Goal: Task Accomplishment & Management: Manage account settings

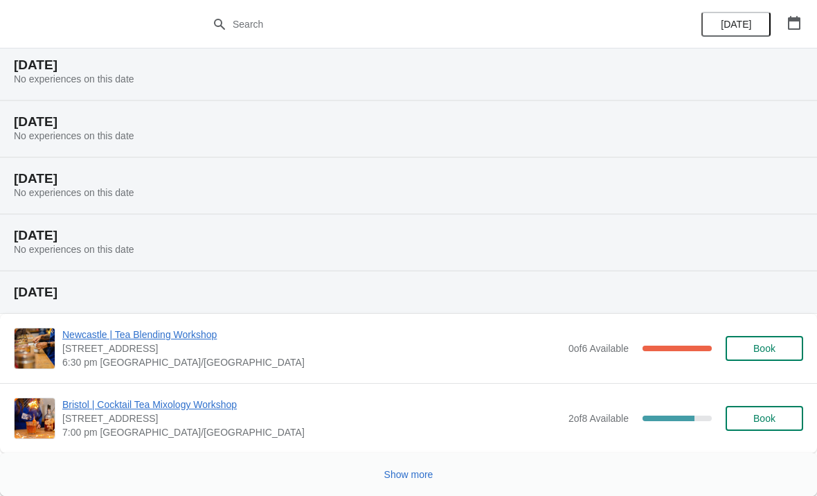
scroll to position [1357, 0]
click at [425, 472] on span "Show more" at bounding box center [408, 474] width 49 height 11
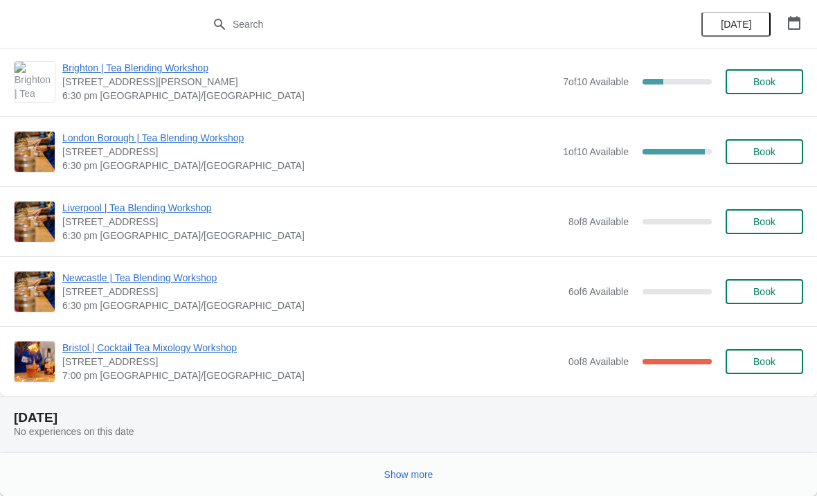
scroll to position [3167, 0]
click at [400, 472] on span "Show more" at bounding box center [408, 474] width 49 height 11
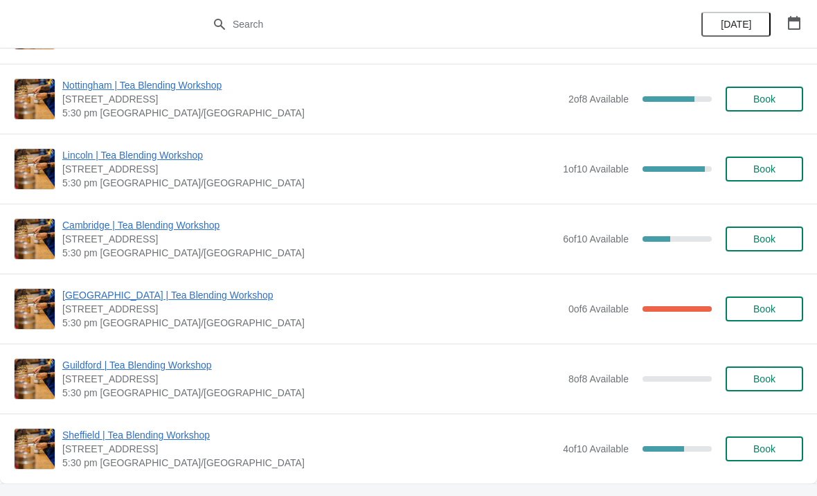
scroll to position [4019, 0]
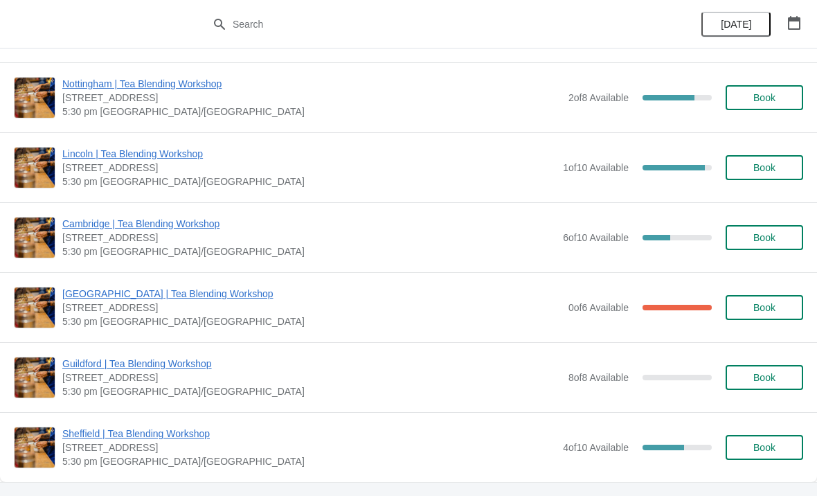
click at [241, 297] on span "[GEOGRAPHIC_DATA] | Tea Blending Workshop" at bounding box center [311, 294] width 499 height 14
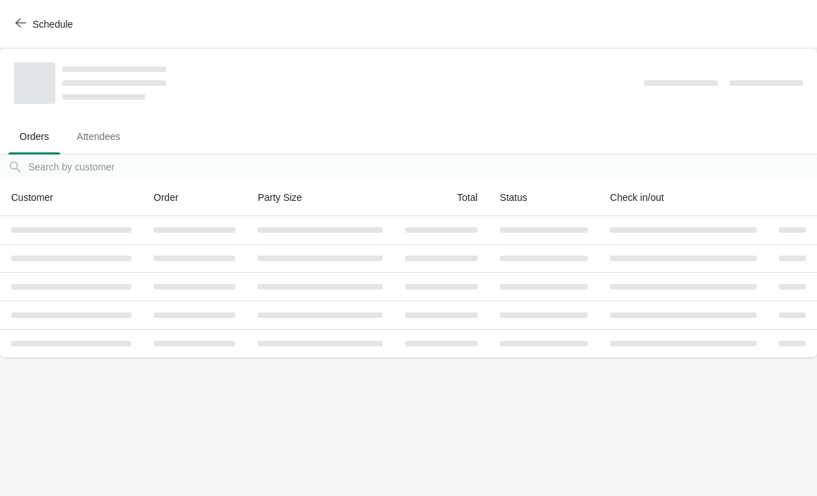
scroll to position [0, 0]
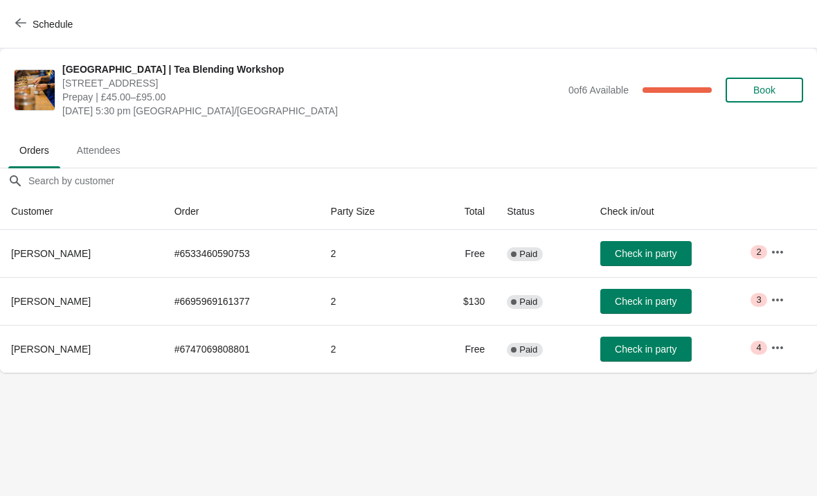
click at [779, 249] on icon "button" at bounding box center [778, 252] width 14 height 14
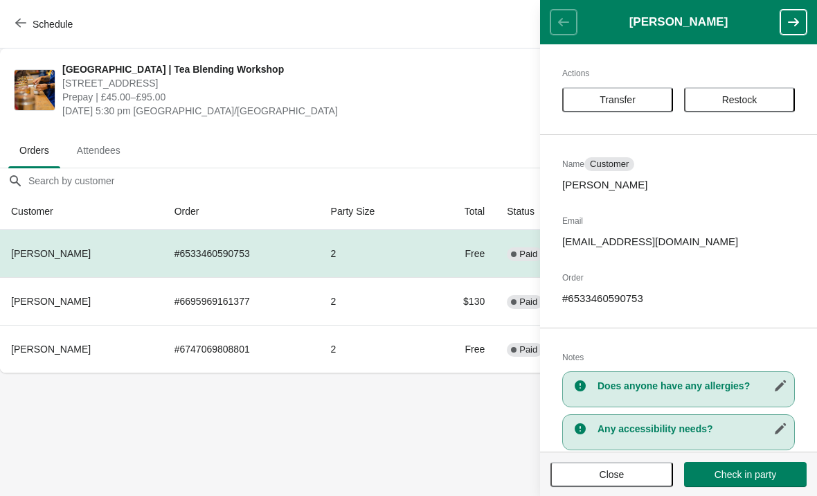
click at [609, 484] on button "Close" at bounding box center [612, 474] width 123 height 25
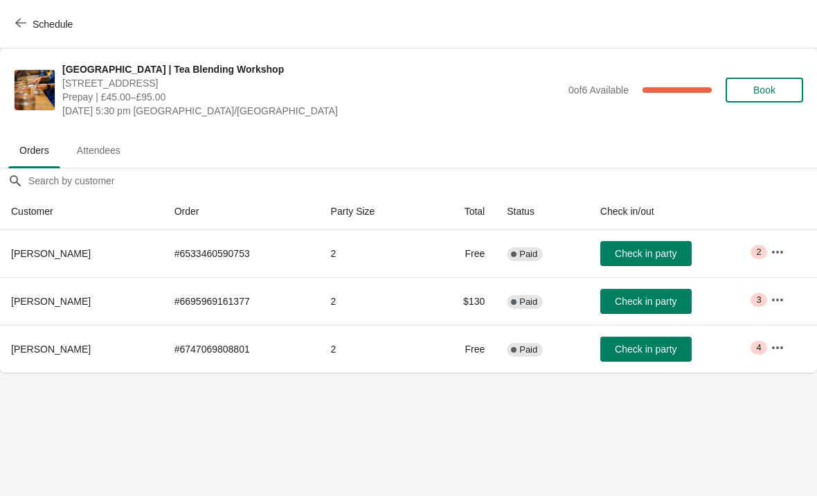
click at [27, 26] on span "Schedule" at bounding box center [45, 23] width 55 height 13
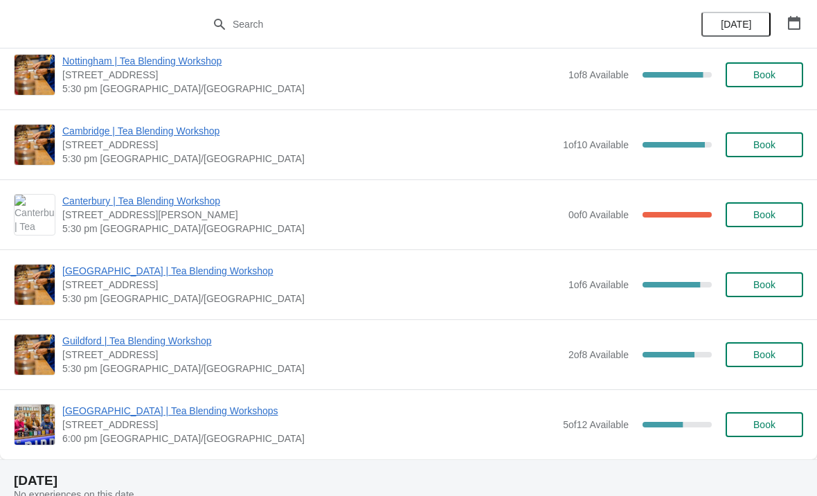
scroll to position [934, 0]
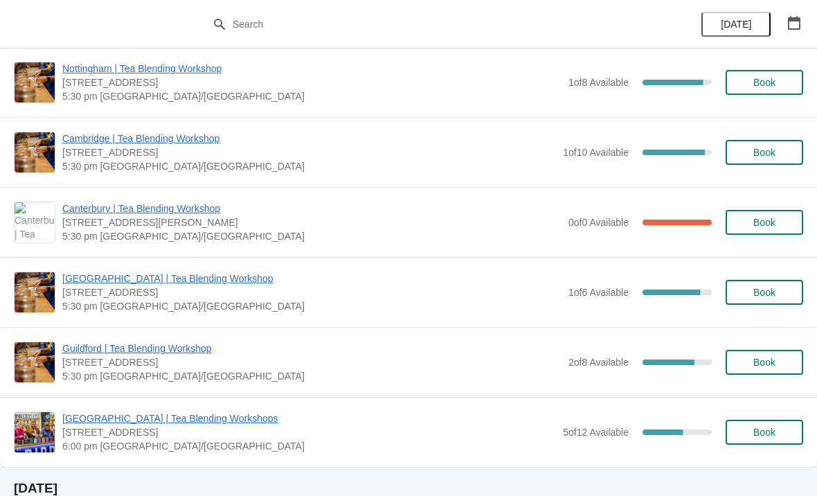
click at [268, 274] on span "[GEOGRAPHIC_DATA] | Tea Blending Workshop" at bounding box center [311, 278] width 499 height 14
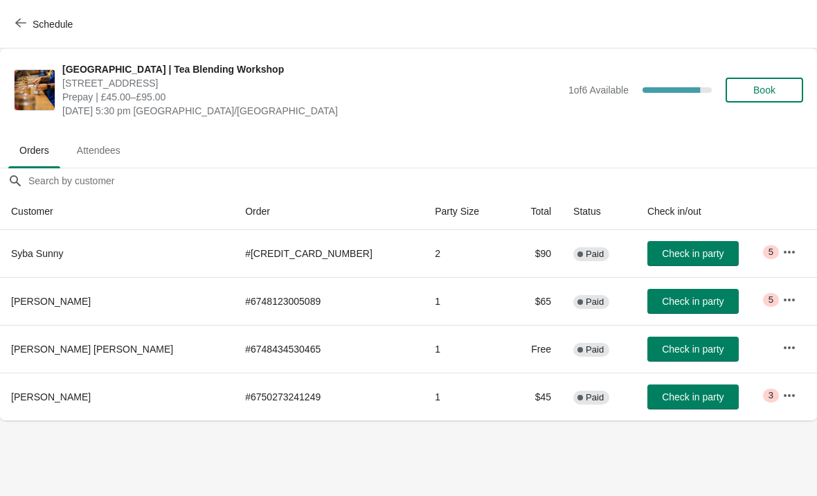
click at [125, 62] on span "[GEOGRAPHIC_DATA] | Tea Blending Workshop" at bounding box center [311, 69] width 499 height 14
click at [24, 87] on img at bounding box center [35, 90] width 40 height 40
click at [116, 144] on span "Attendees" at bounding box center [99, 150] width 66 height 25
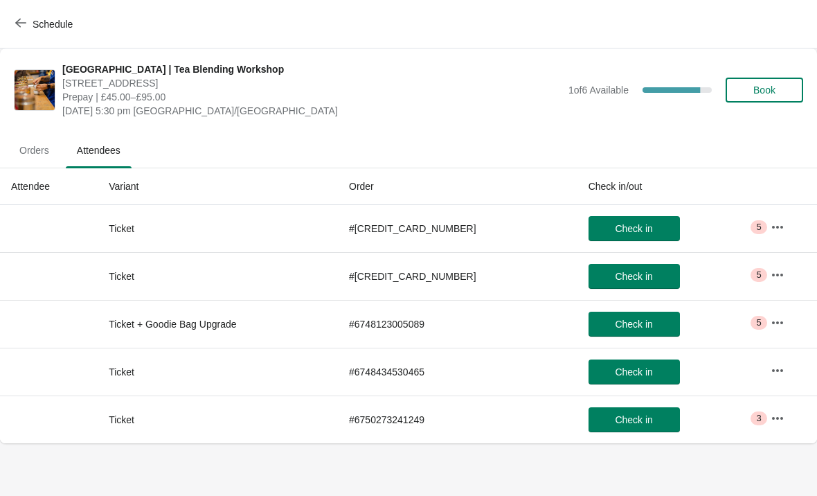
click at [35, 151] on span "Orders" at bounding box center [34, 150] width 52 height 25
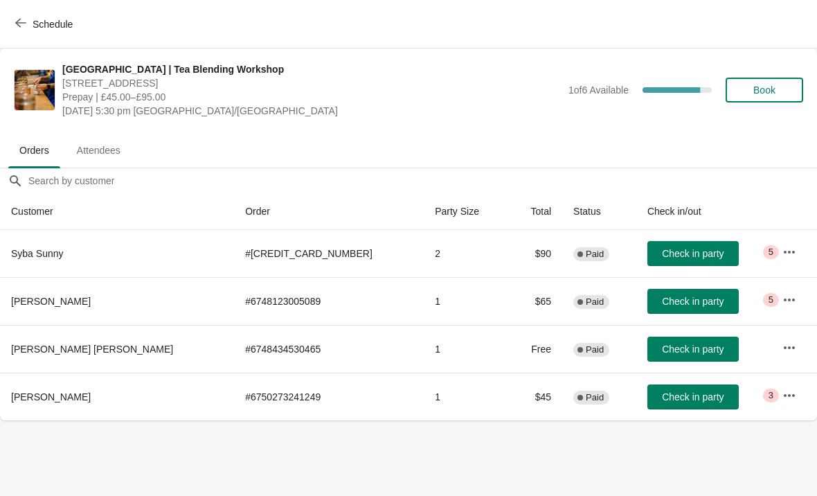
click at [24, 28] on span "button" at bounding box center [20, 23] width 11 height 13
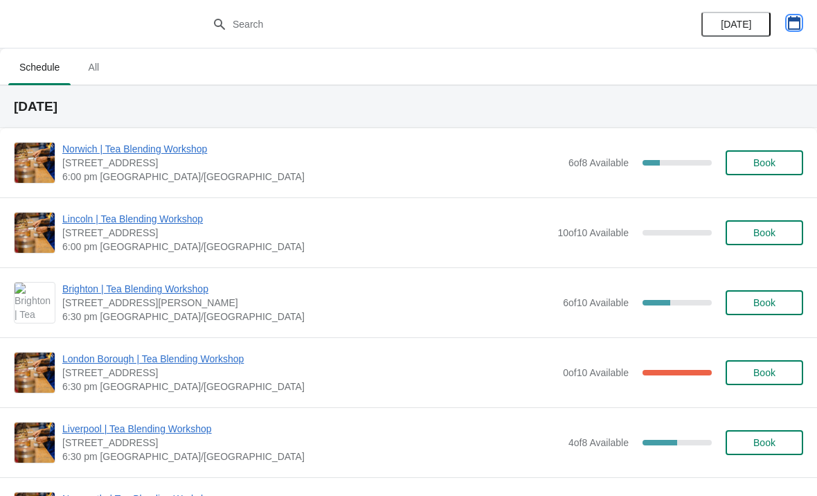
click at [803, 24] on button "button" at bounding box center [794, 22] width 25 height 25
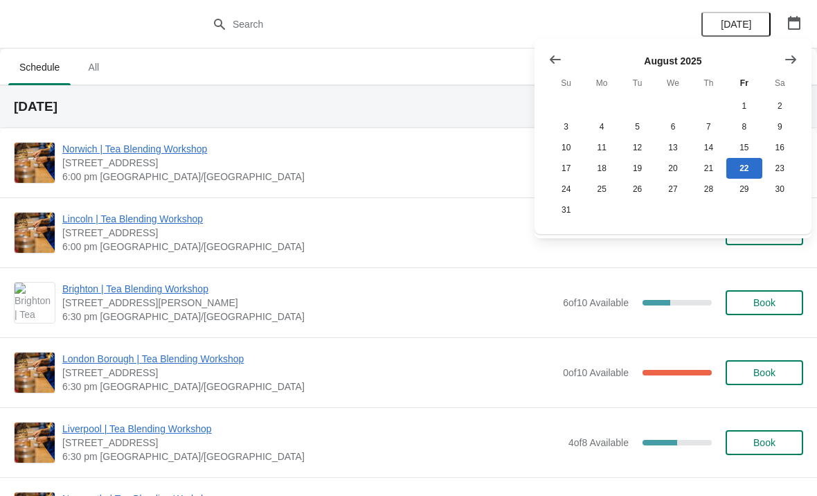
click at [796, 54] on icon "Show next month, September 2025" at bounding box center [791, 60] width 14 height 14
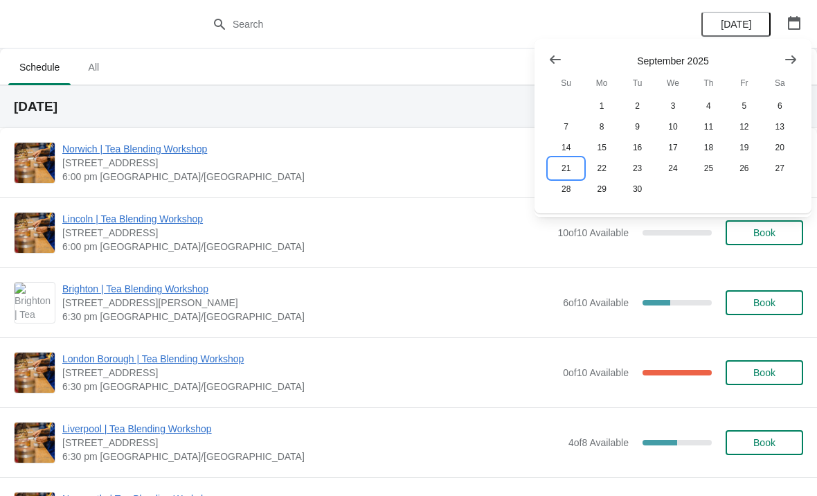
click at [572, 167] on button "21" at bounding box center [565, 168] width 35 height 21
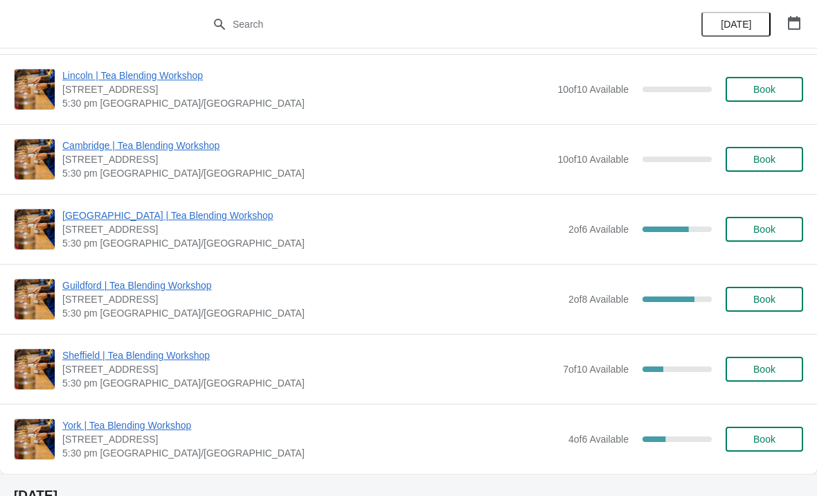
scroll to position [355, 0]
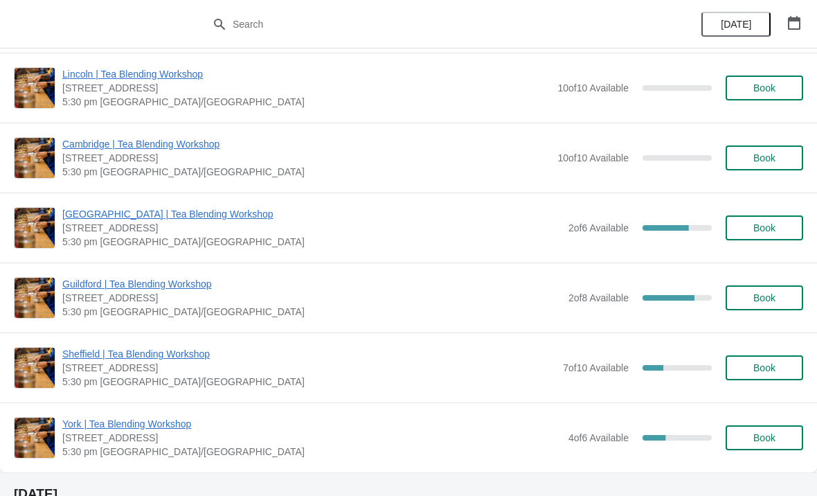
click at [261, 214] on span "[GEOGRAPHIC_DATA] | Tea Blending Workshop" at bounding box center [311, 214] width 499 height 14
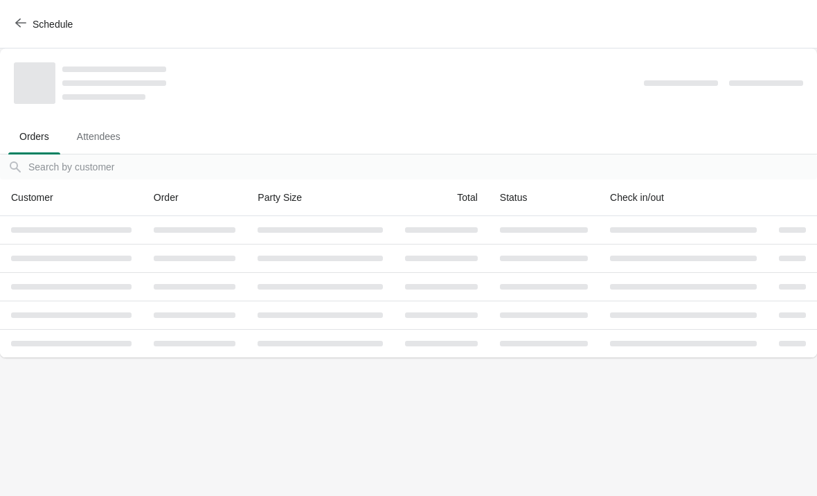
scroll to position [0, 0]
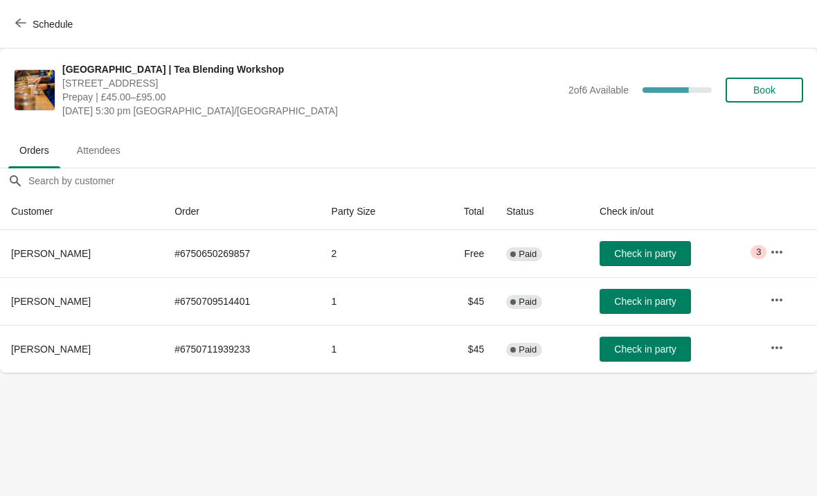
click at [775, 246] on icon "button" at bounding box center [777, 252] width 14 height 14
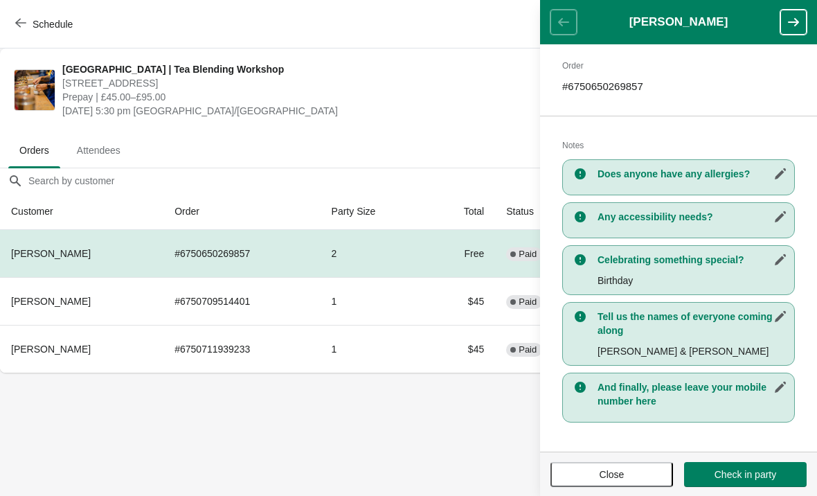
scroll to position [212, 0]
click at [615, 474] on span "Close" at bounding box center [612, 474] width 25 height 11
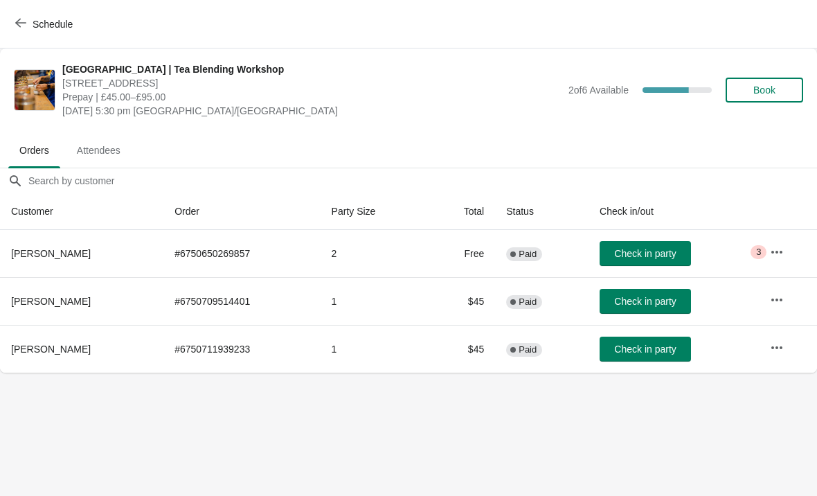
click at [8, 24] on button "Schedule" at bounding box center [45, 24] width 77 height 25
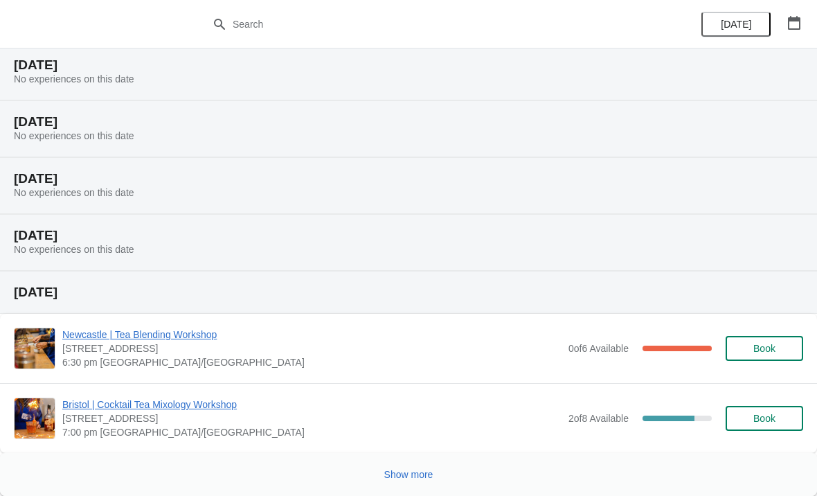
scroll to position [1357, 0]
click at [422, 486] on button "Show more" at bounding box center [409, 474] width 60 height 25
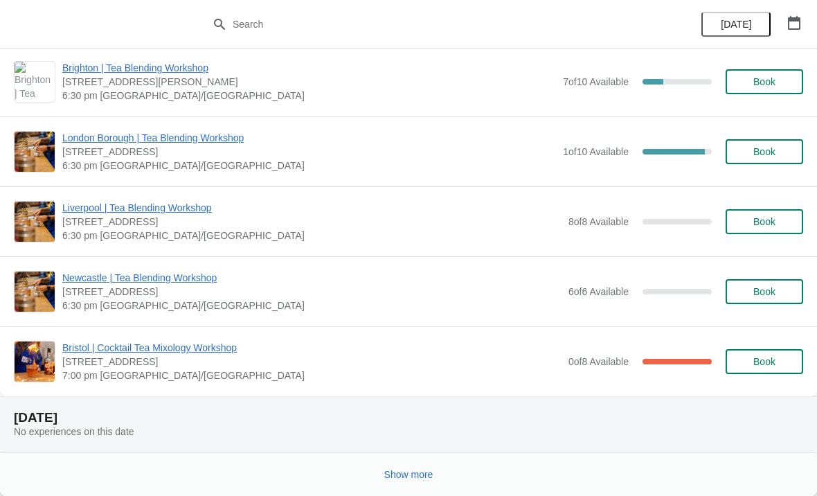
scroll to position [3167, 0]
click at [417, 471] on span "Show more" at bounding box center [408, 474] width 49 height 11
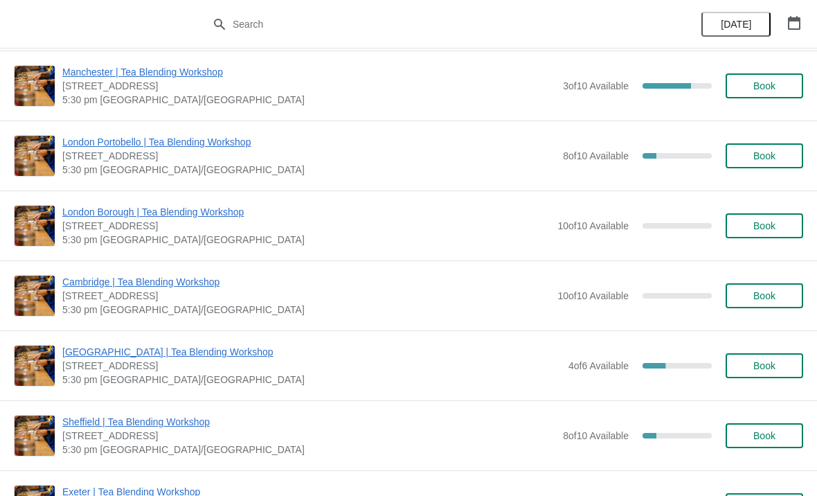
scroll to position [7240, 0]
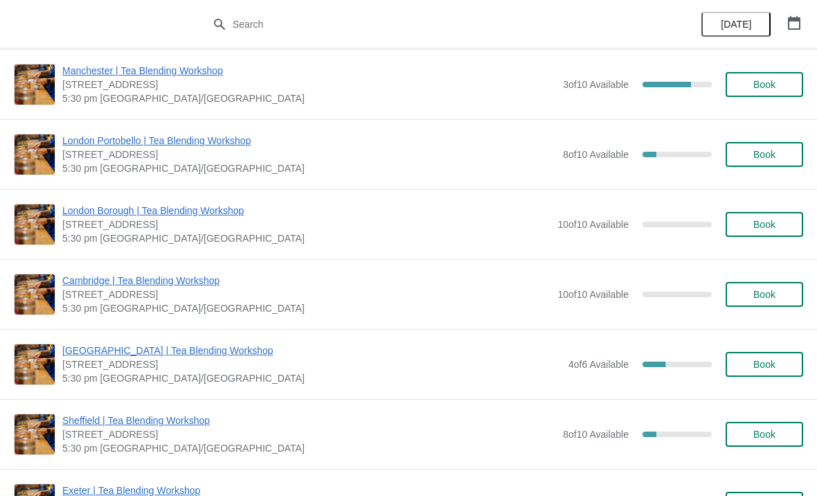
click at [250, 354] on span "[GEOGRAPHIC_DATA] | Tea Blending Workshop" at bounding box center [311, 350] width 499 height 14
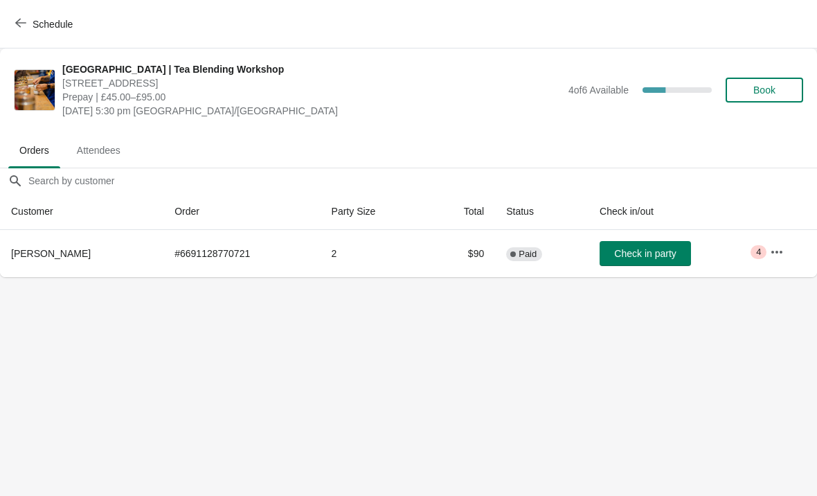
scroll to position [0, 0]
click at [266, 64] on span "[GEOGRAPHIC_DATA] | Tea Blending Workshop" at bounding box center [311, 69] width 499 height 14
click at [33, 81] on img at bounding box center [35, 90] width 40 height 40
click at [59, 19] on span "Schedule" at bounding box center [53, 24] width 40 height 11
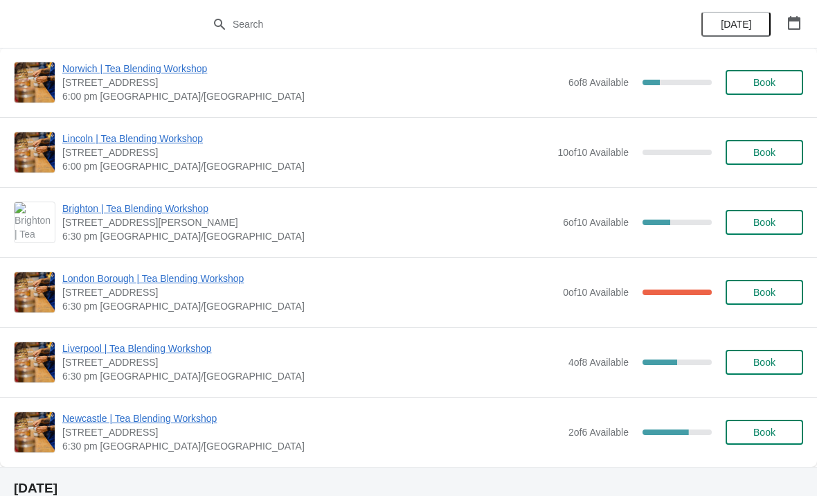
scroll to position [84, 0]
